Goal: Information Seeking & Learning: Learn about a topic

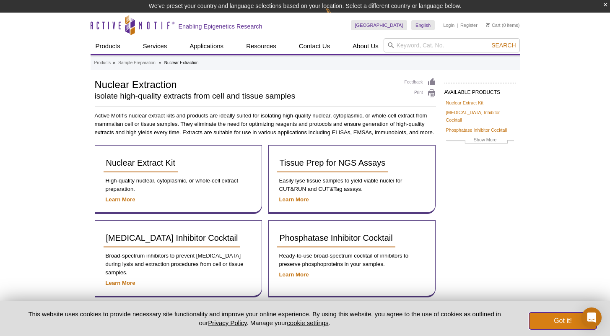
click at [547, 316] on button "Got it!" at bounding box center [562, 321] width 67 height 17
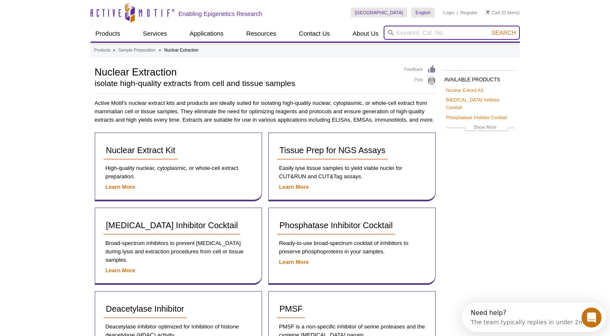
click at [405, 36] on input "search" at bounding box center [452, 33] width 136 height 14
paste input "5hmC Profiling Kit (Cat. No. 55023)"
type input "5hmC Profiling Kit (Cat. No. 55023)"
click at [489, 29] on button "Search" at bounding box center [503, 33] width 29 height 8
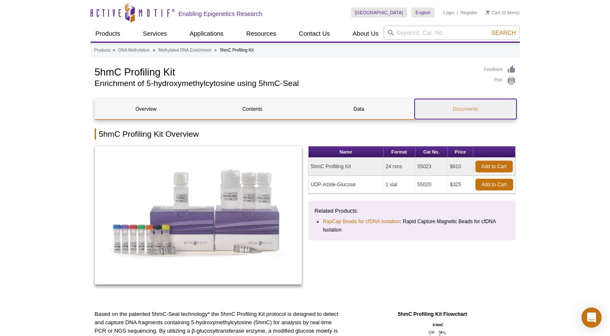
click at [448, 118] on link "Documents" at bounding box center [466, 109] width 102 height 20
